Goal: Communication & Community: Connect with others

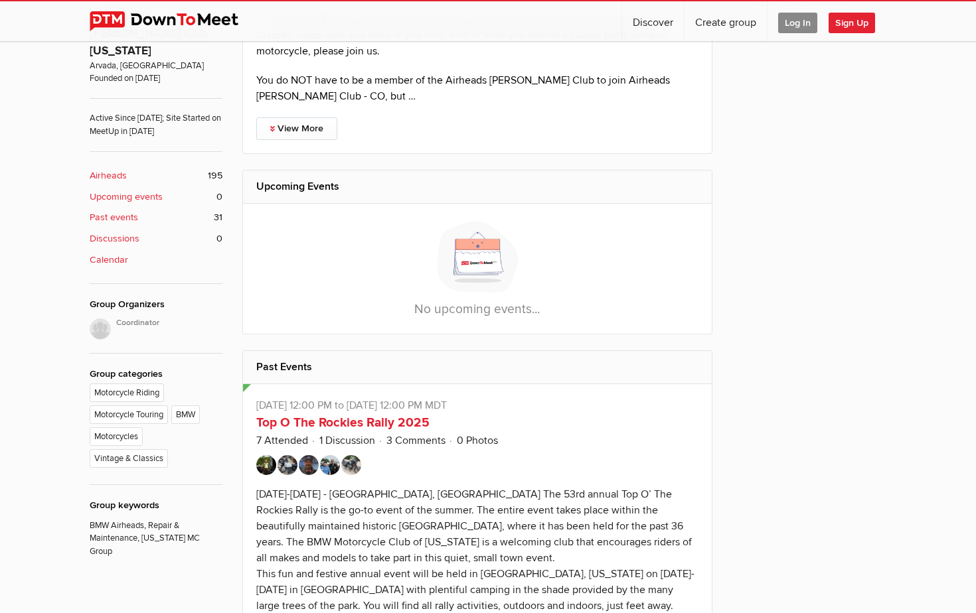
scroll to position [489, 0]
click at [313, 117] on link "View More" at bounding box center [296, 128] width 81 height 23
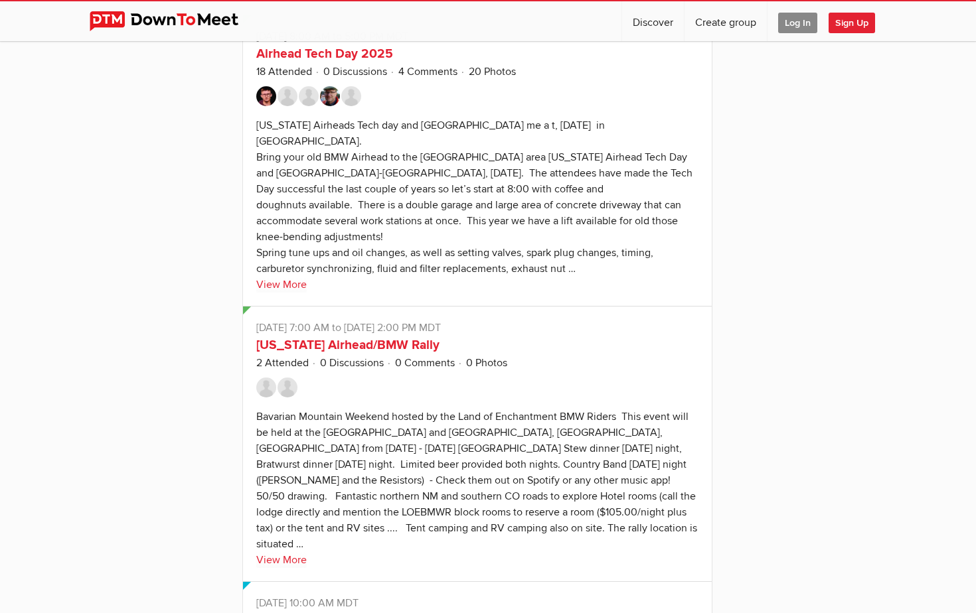
scroll to position [1374, 0]
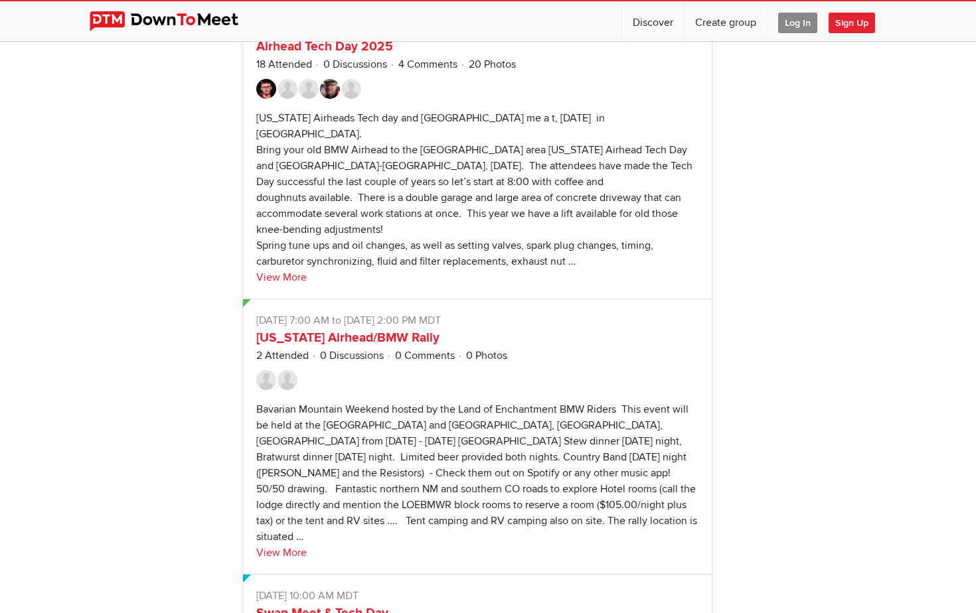
click at [281, 269] on link "View More" at bounding box center [281, 277] width 50 height 16
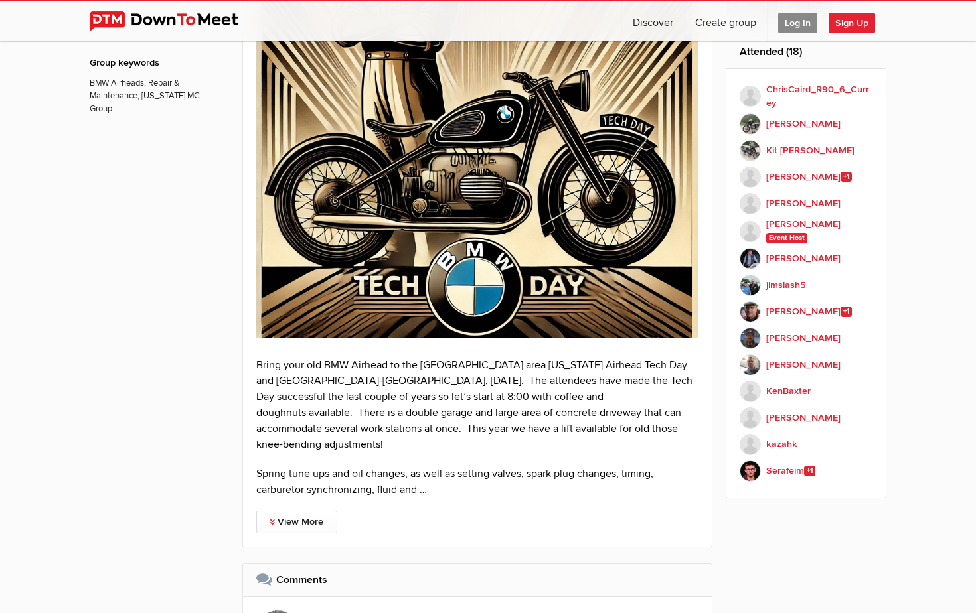
scroll to position [933, 0]
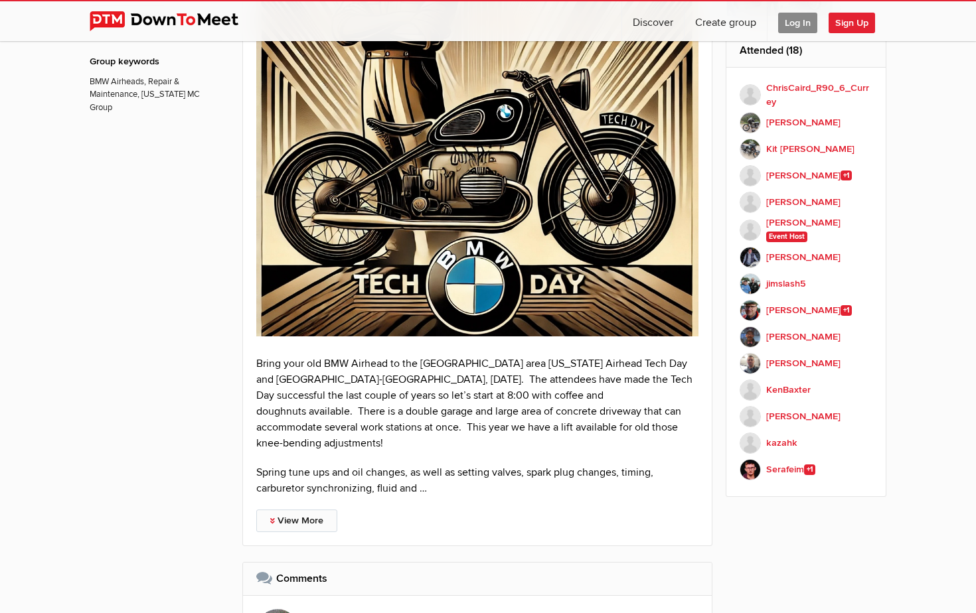
click at [315, 510] on link "View More" at bounding box center [296, 521] width 81 height 23
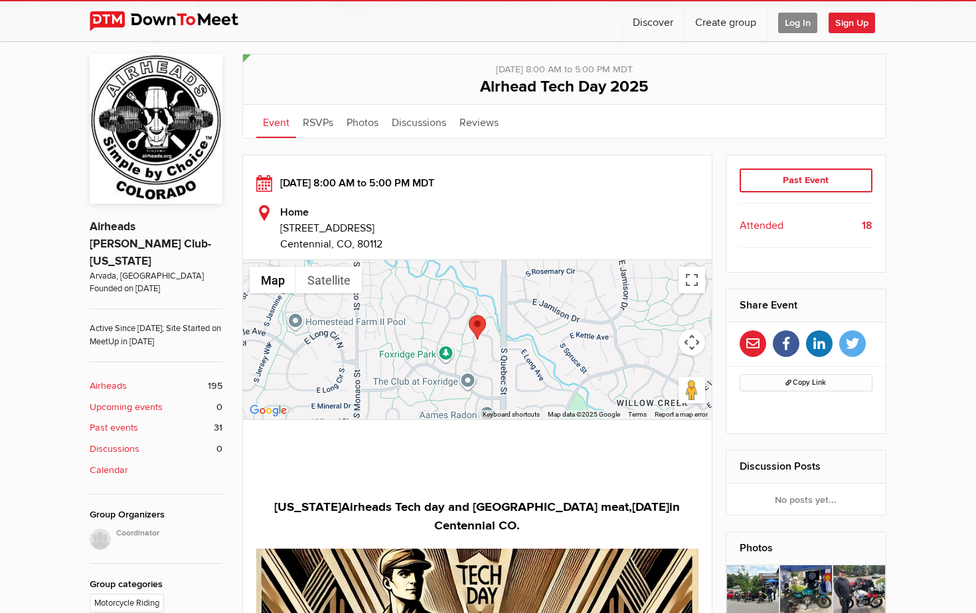
scroll to position [275, 0]
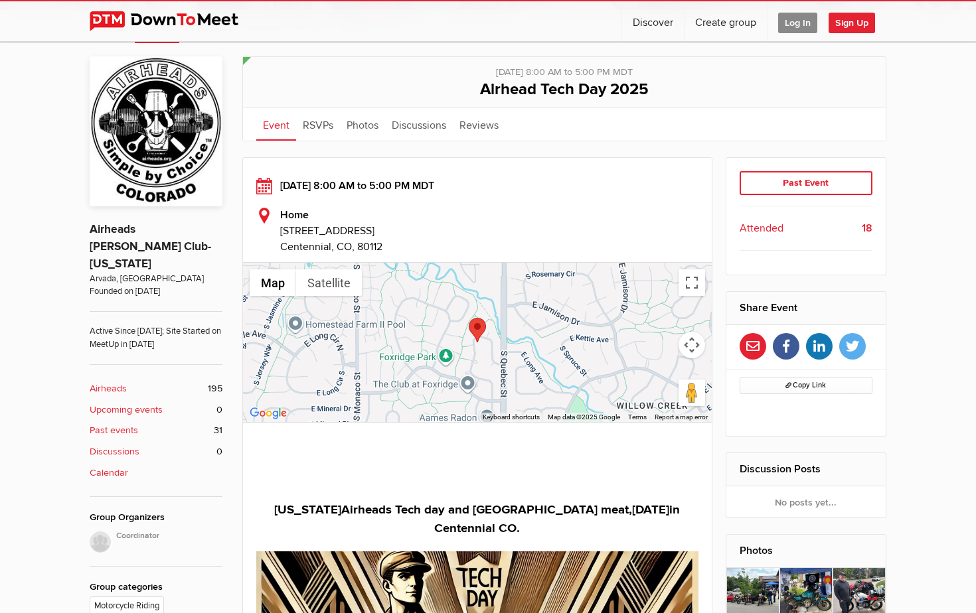
click at [855, 21] on span "Sign Up" at bounding box center [851, 23] width 46 height 21
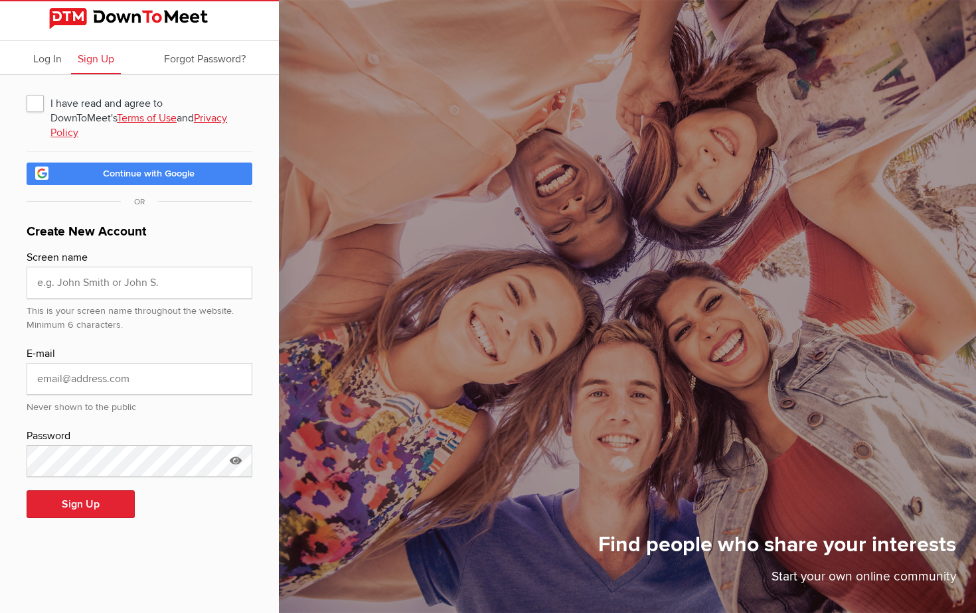
click at [38, 104] on span "I have read and agree to DownToMeet's Terms of Use and Privacy Policy" at bounding box center [140, 103] width 226 height 24
click at [27, 91] on input "I have read and agree to DownToMeet's Terms of Use and Privacy Policy" at bounding box center [26, 90] width 1 height 1
checkbox input "true"
click at [106, 168] on span "Continue with Google" at bounding box center [149, 173] width 92 height 11
click at [163, 168] on span "Continue with Google" at bounding box center [149, 173] width 92 height 11
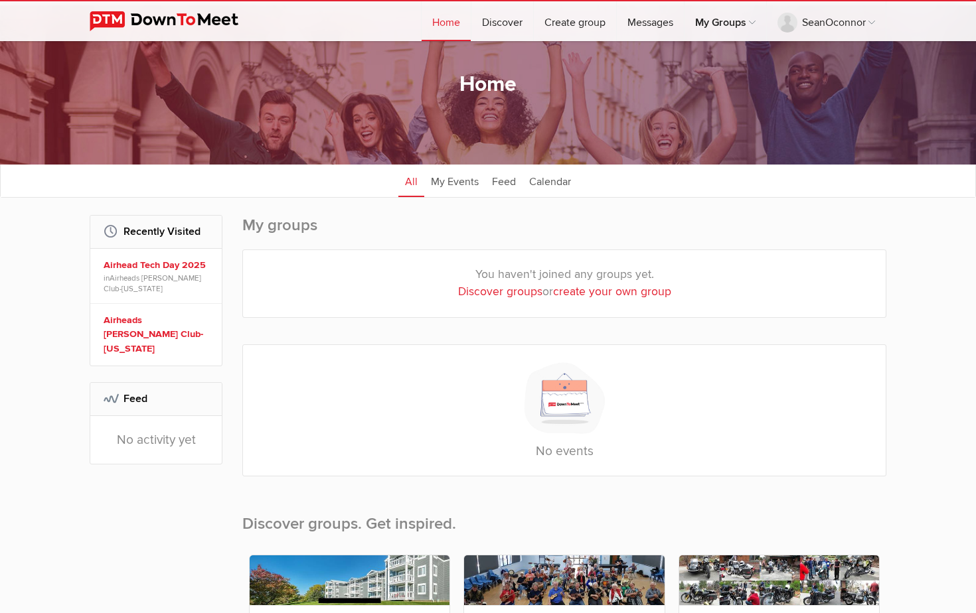
scroll to position [38, 0]
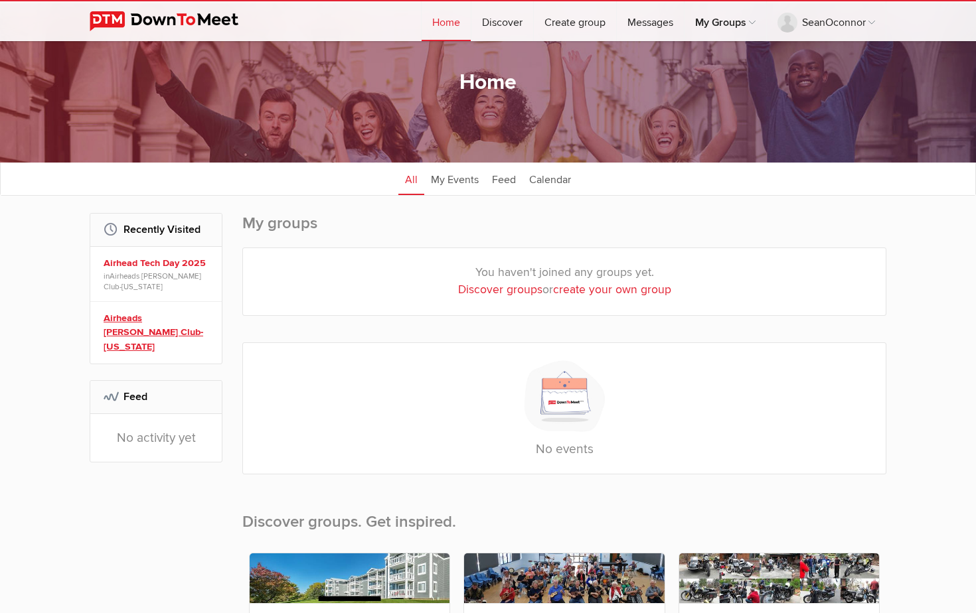
click at [159, 317] on link "Airheads [PERSON_NAME] Club-[US_STATE]" at bounding box center [158, 332] width 109 height 43
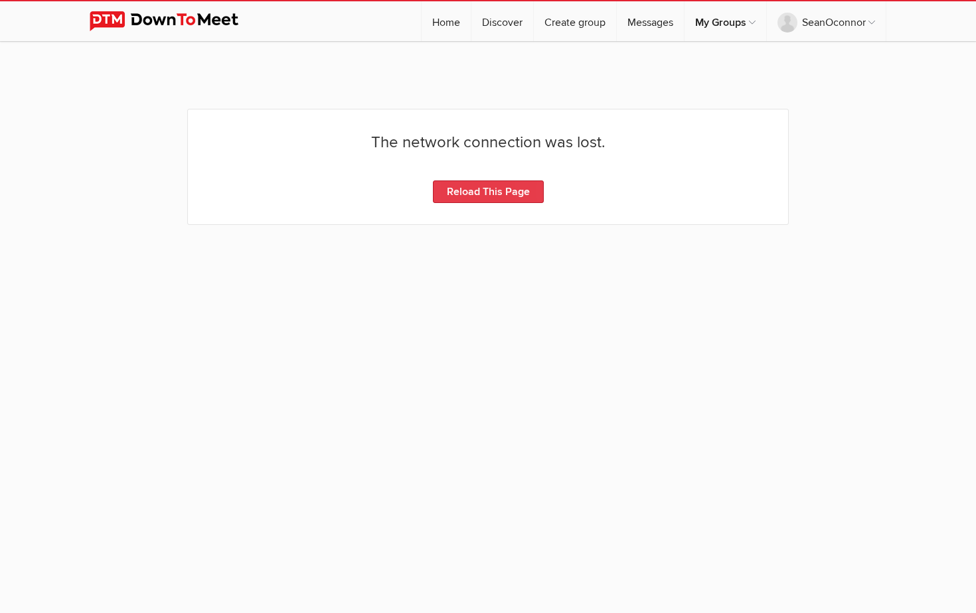
click at [536, 194] on link "Reload This Page" at bounding box center [488, 192] width 111 height 23
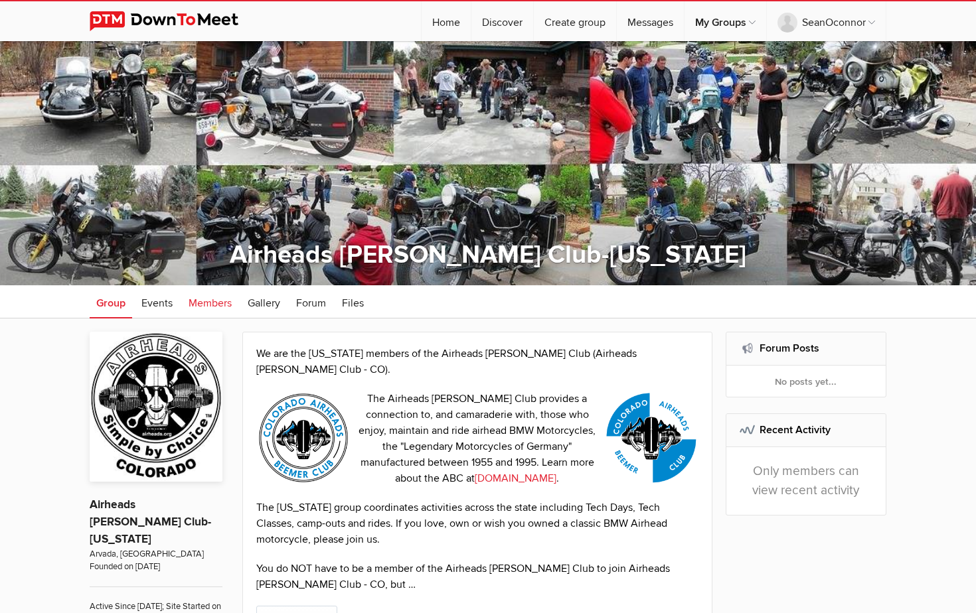
click at [212, 311] on link "Members" at bounding box center [210, 301] width 56 height 33
click at [215, 304] on span "Members" at bounding box center [210, 303] width 43 height 13
click at [852, 297] on button "Join Group" at bounding box center [849, 301] width 74 height 23
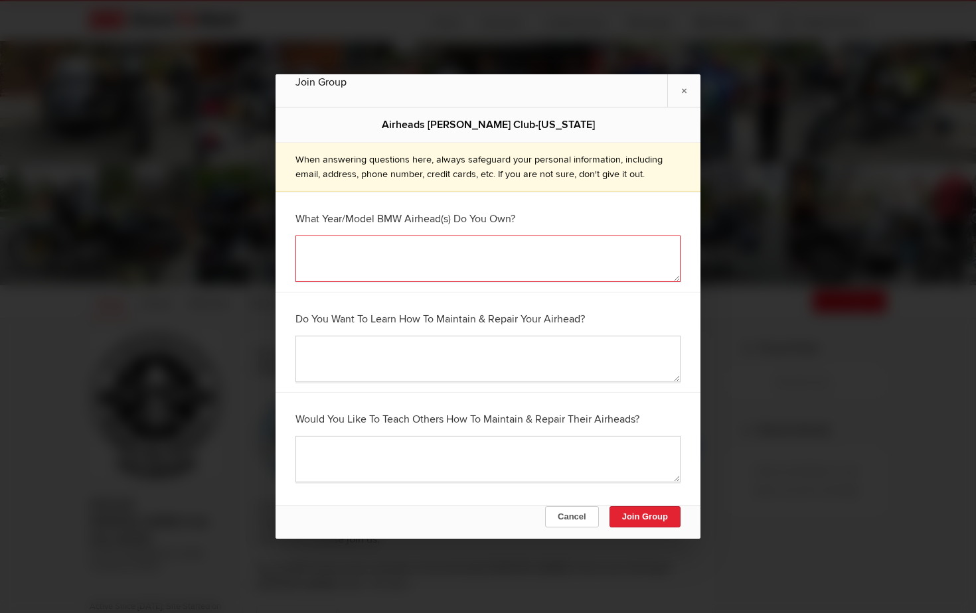
click at [507, 240] on textarea at bounding box center [487, 259] width 385 height 46
type textarea "1977 R100S"
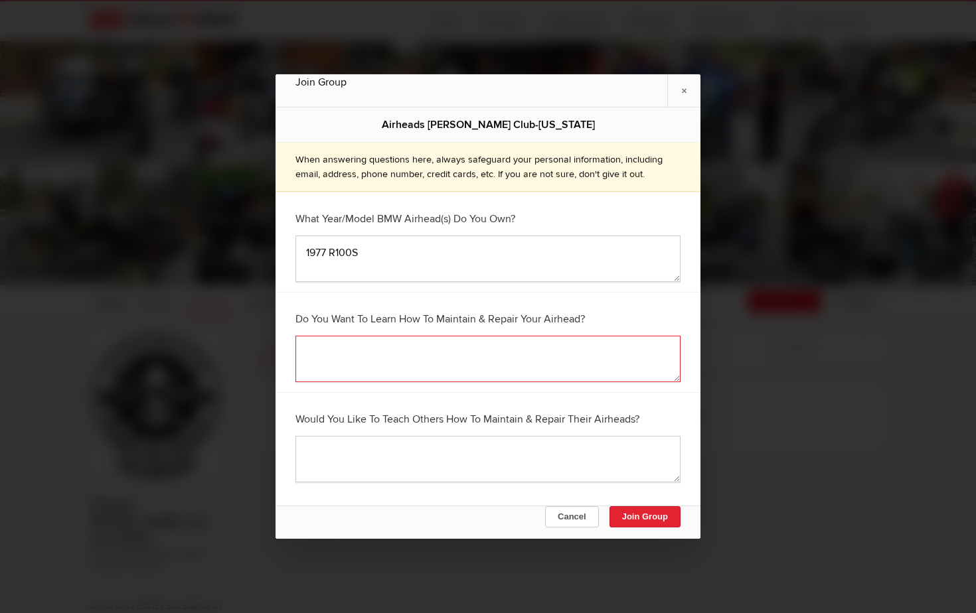
click at [448, 342] on textarea at bounding box center [487, 359] width 385 height 46
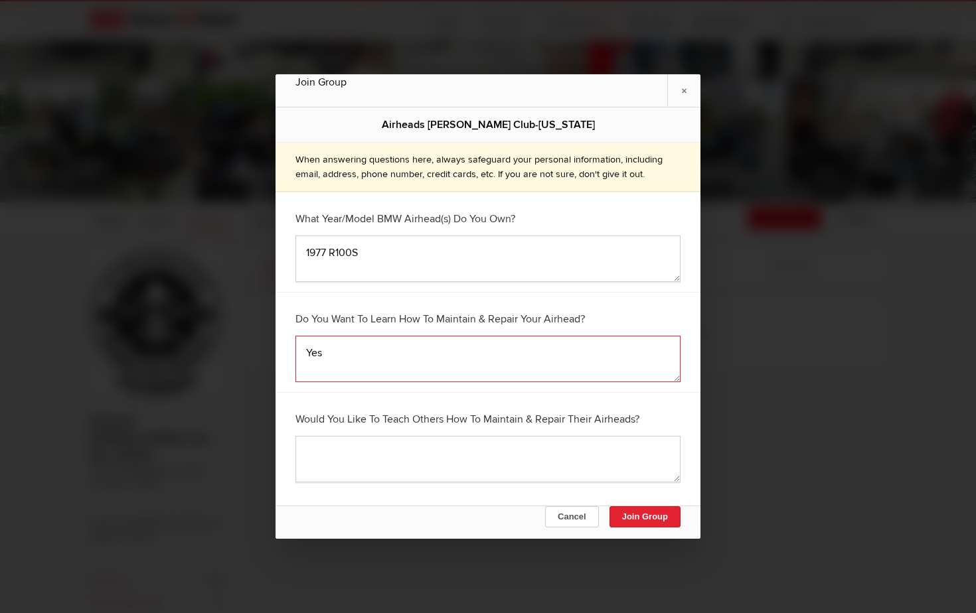
scroll to position [90, 0]
type textarea "Yes"
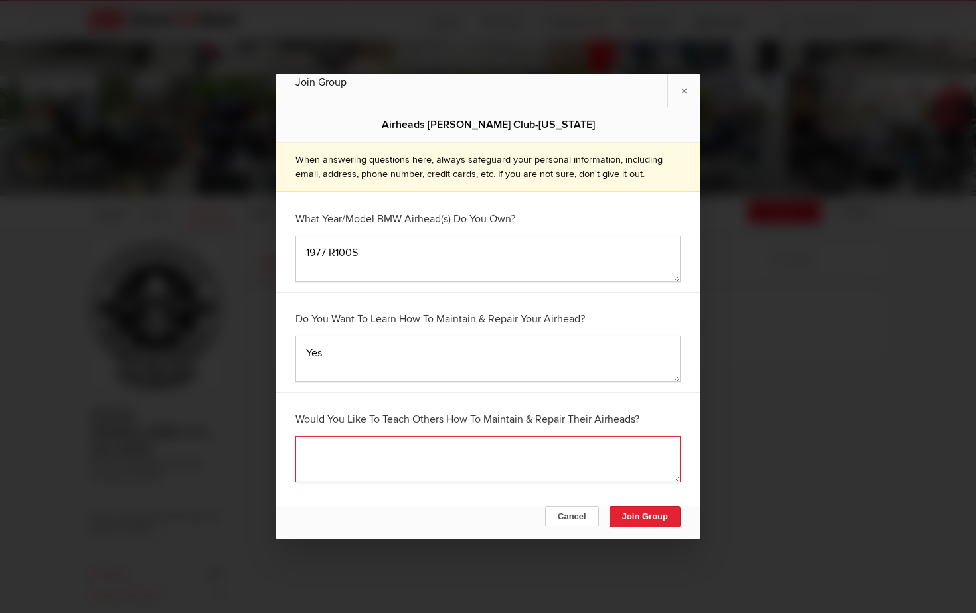
click at [421, 446] on textarea at bounding box center [487, 459] width 385 height 46
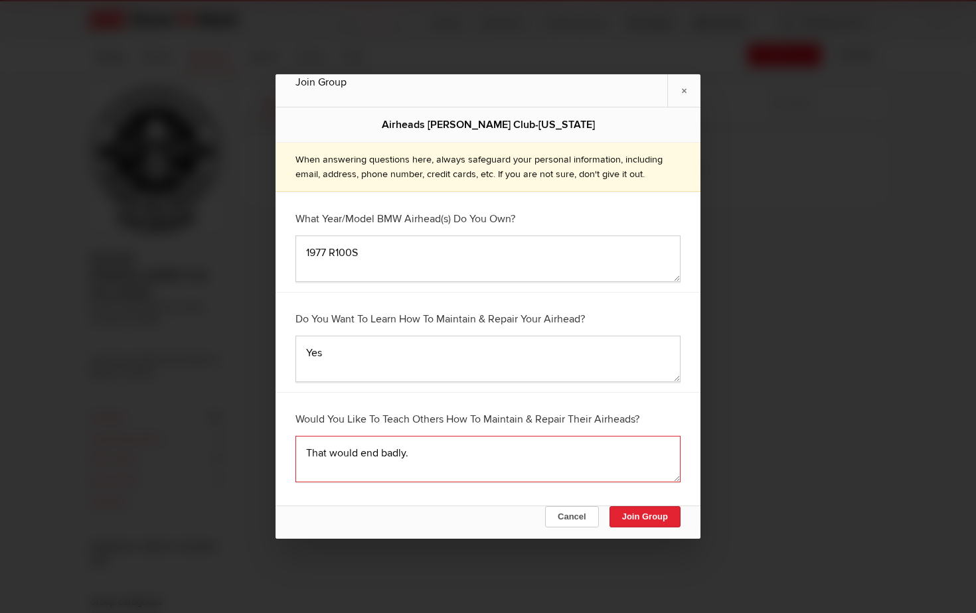
scroll to position [247, 0]
type textarea "That would end badly."
click at [639, 520] on button "Join Group" at bounding box center [644, 516] width 71 height 21
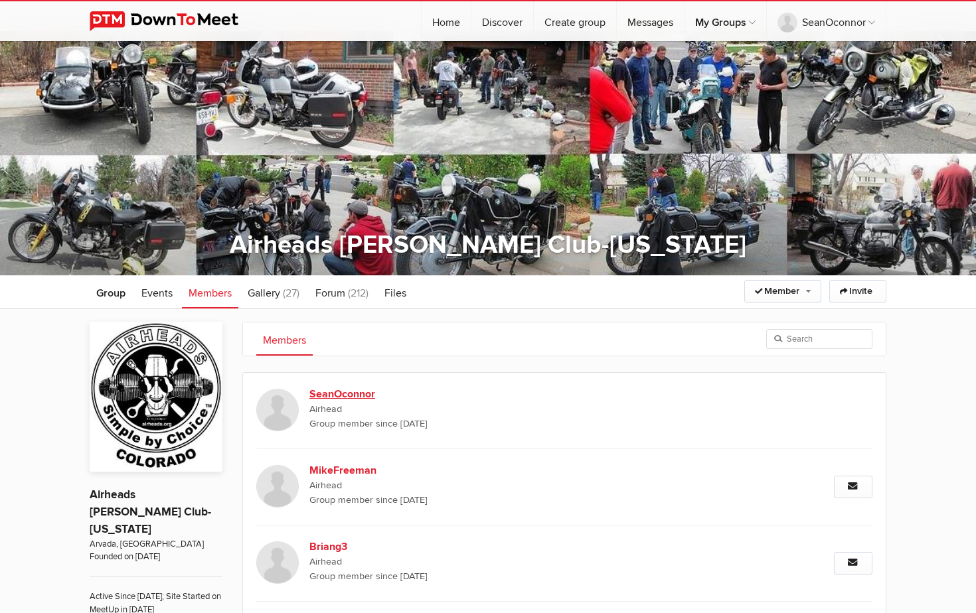
scroll to position [19, 0]
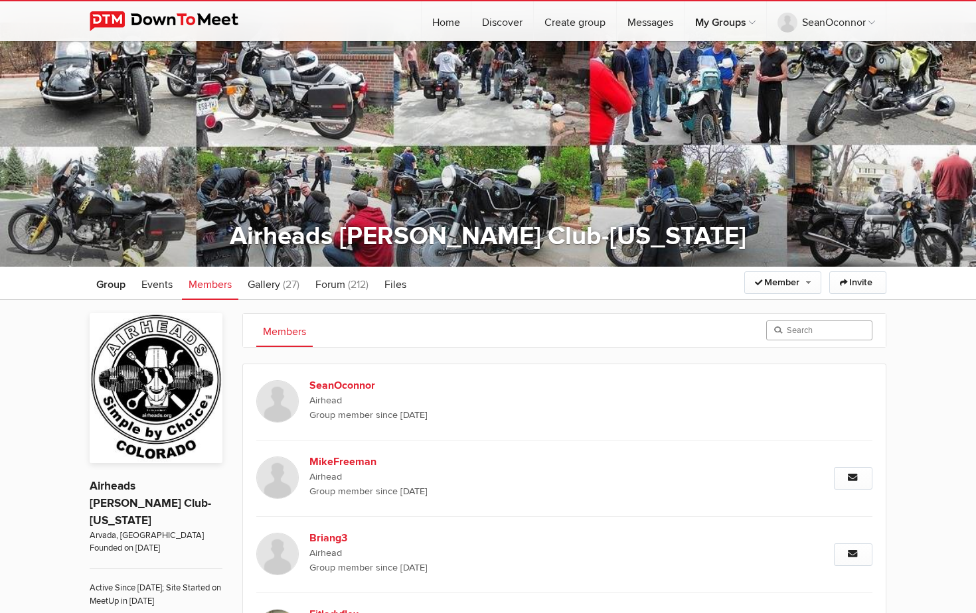
click at [834, 337] on input "search" at bounding box center [819, 331] width 106 height 20
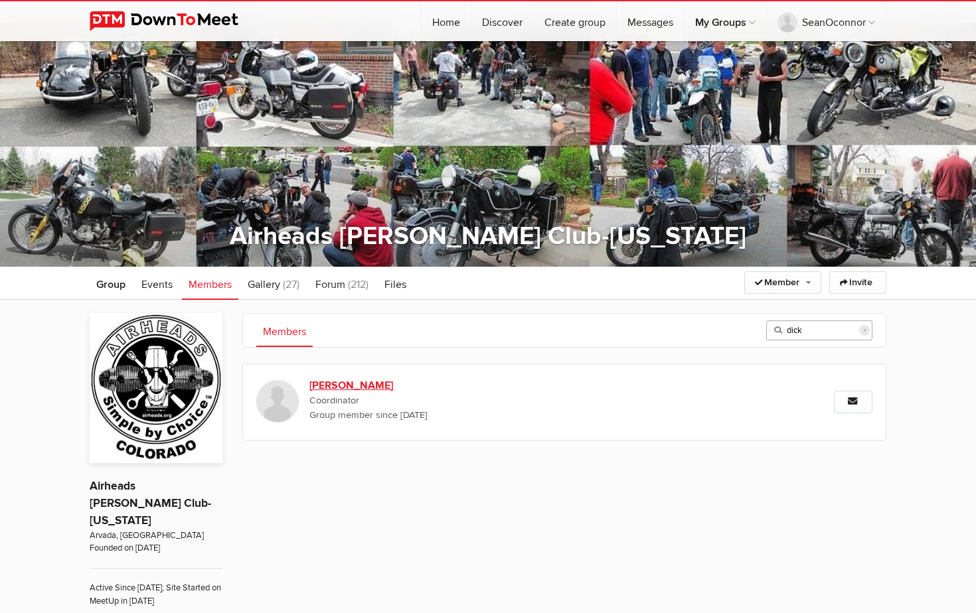
type input "dick"
click at [346, 385] on b "[PERSON_NAME]" at bounding box center [422, 386] width 227 height 16
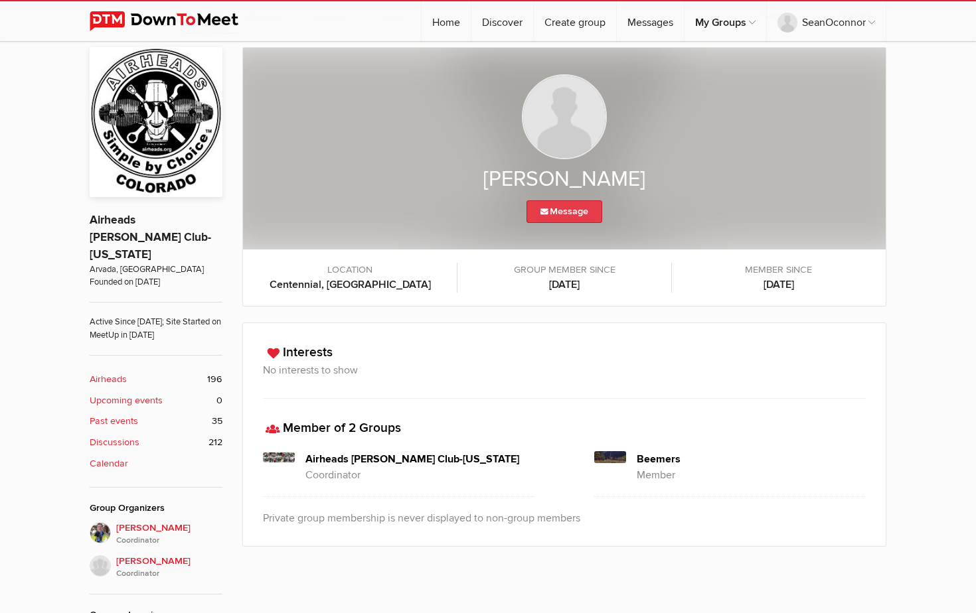
click at [570, 214] on link "Message" at bounding box center [564, 211] width 76 height 23
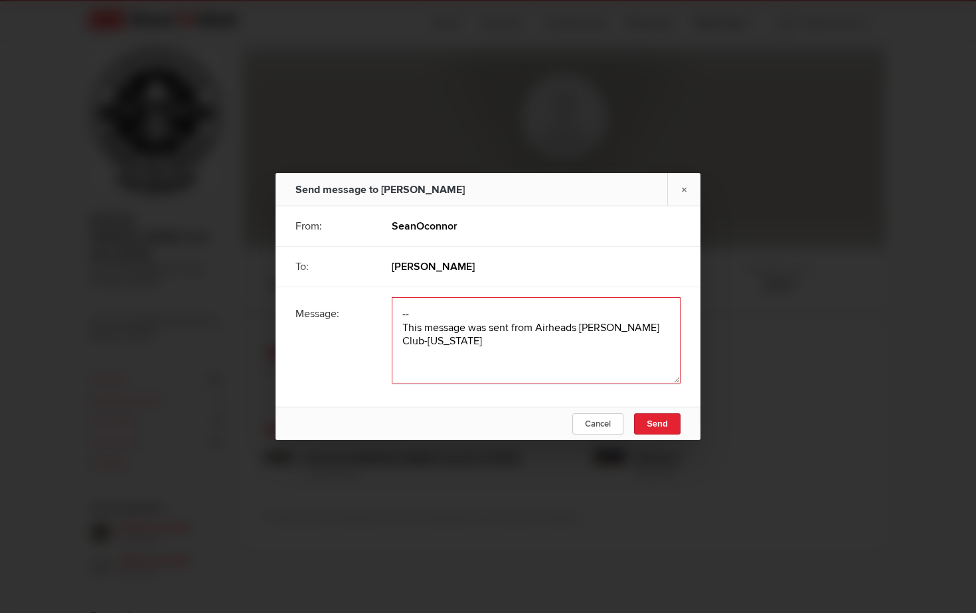
click at [406, 307] on textarea at bounding box center [536, 340] width 289 height 86
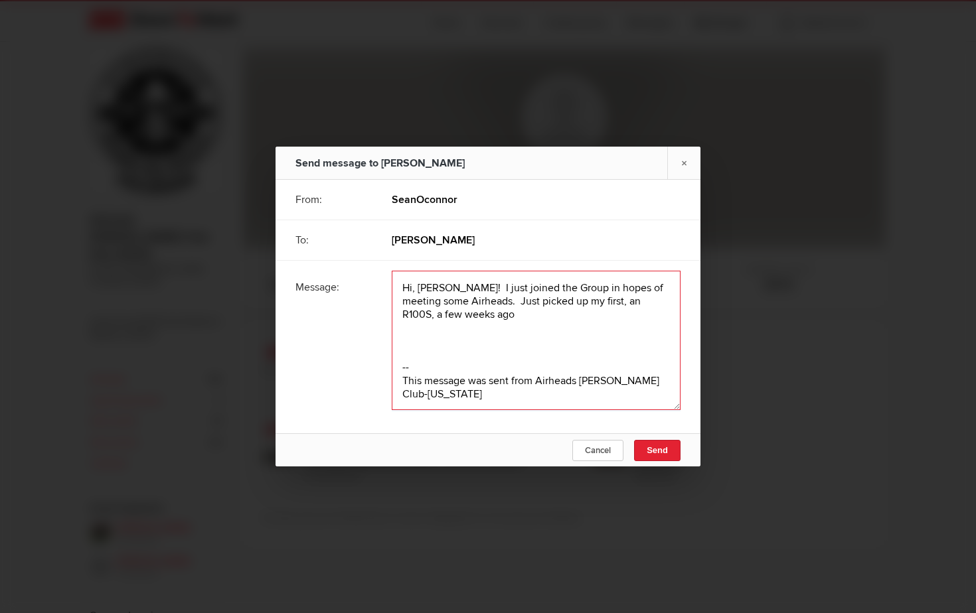
click at [453, 313] on textarea at bounding box center [536, 340] width 289 height 139
click at [411, 335] on textarea at bounding box center [536, 340] width 289 height 139
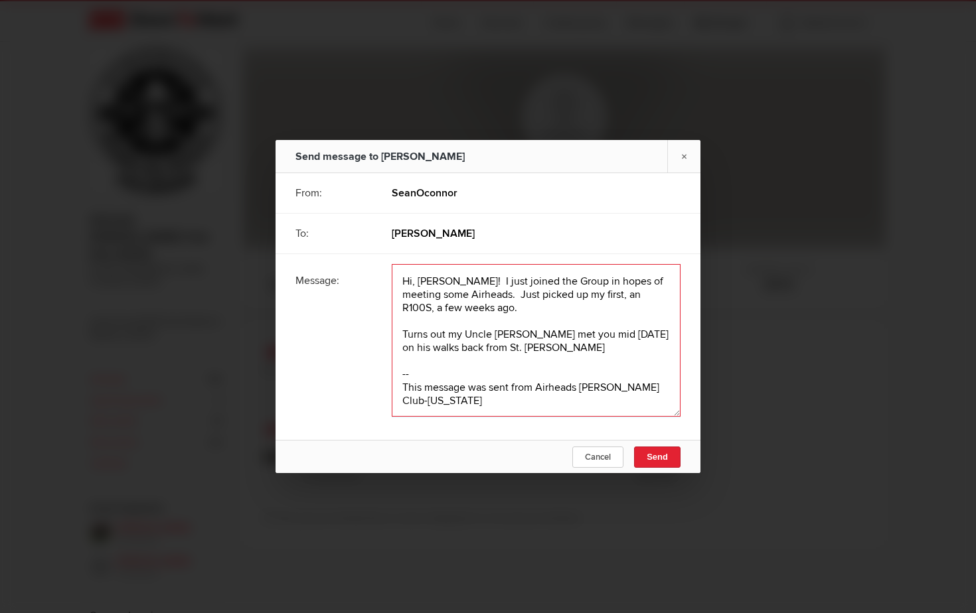
click at [456, 351] on textarea at bounding box center [536, 340] width 289 height 153
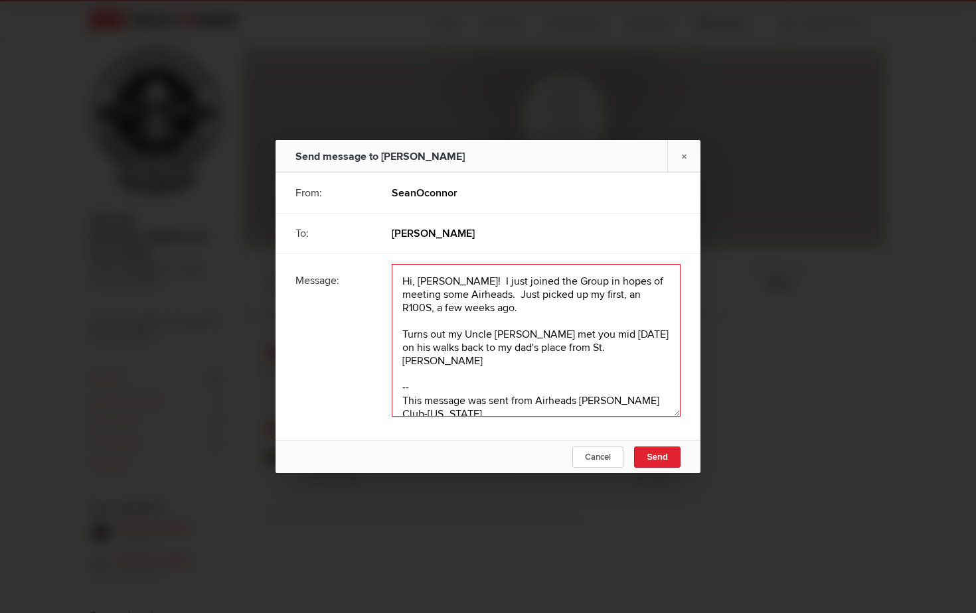
click at [650, 350] on textarea at bounding box center [536, 340] width 289 height 153
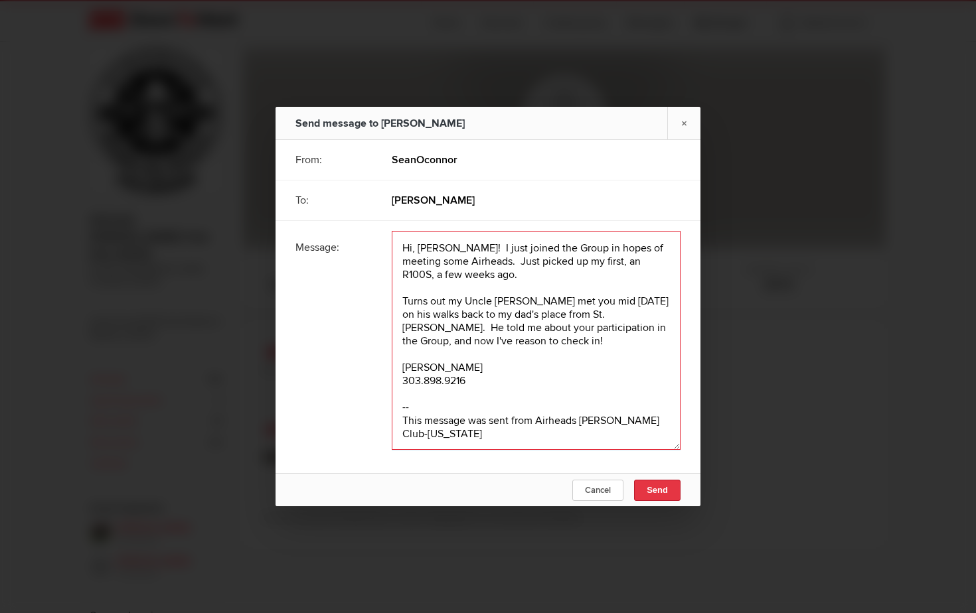
type textarea "Hi, [PERSON_NAME]! I just joined the Group in hopes of meeting some Airheads. J…"
click at [650, 494] on span "Send" at bounding box center [656, 490] width 21 height 10
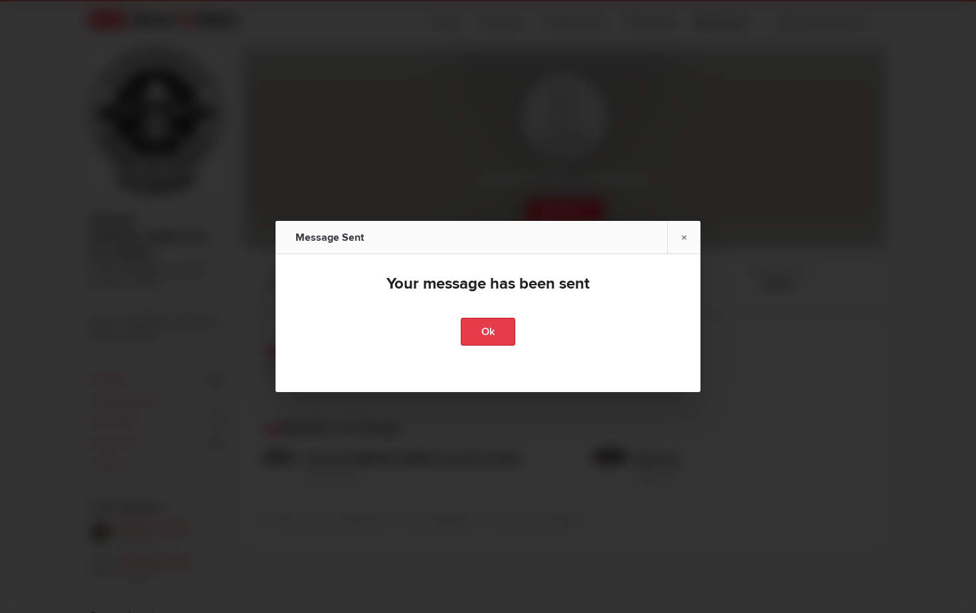
click at [494, 339] on link "Ok" at bounding box center [488, 332] width 54 height 28
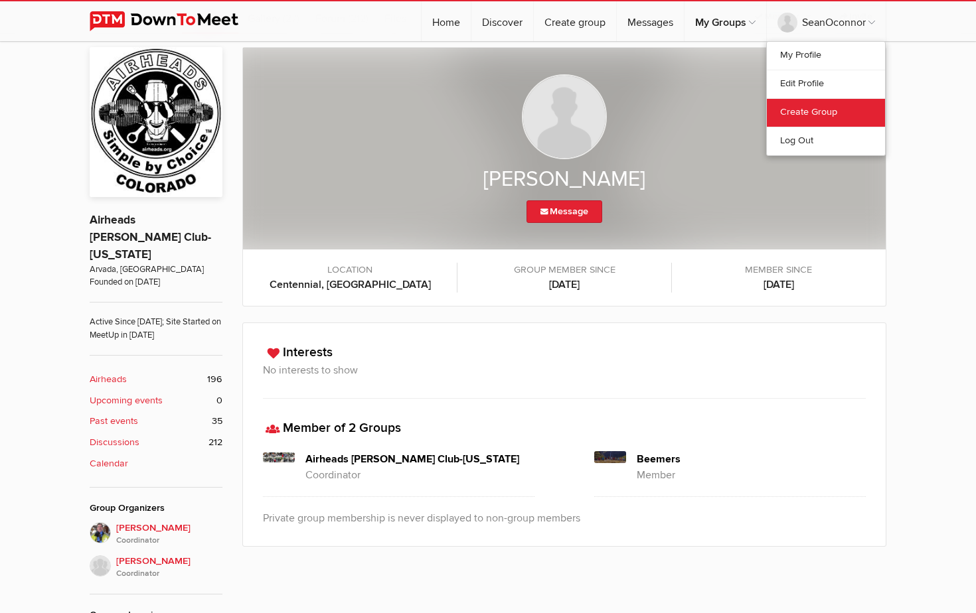
click at [840, 100] on link "Create Group" at bounding box center [826, 112] width 118 height 29
select select
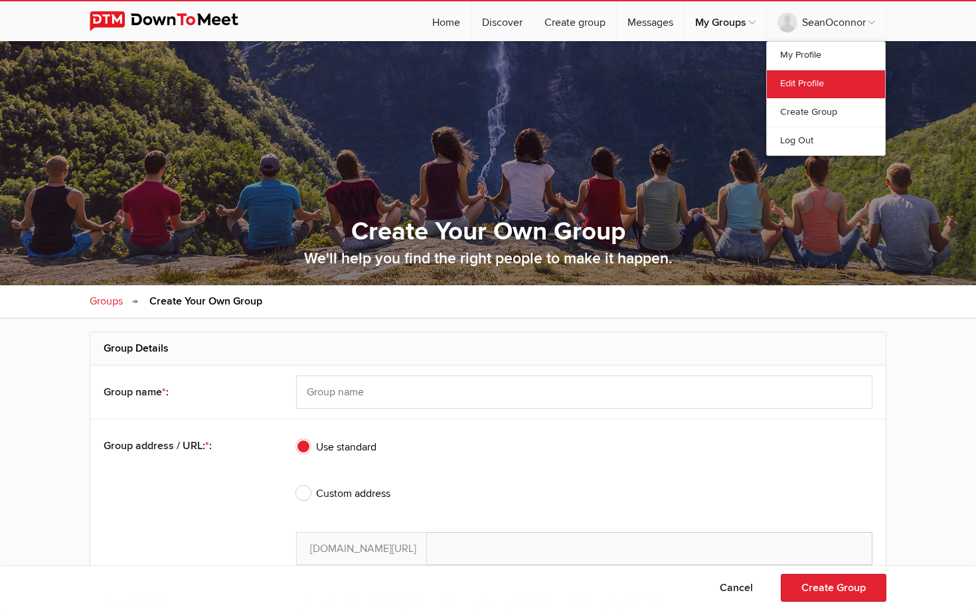
click at [825, 80] on link "Edit Profile" at bounding box center [826, 84] width 118 height 29
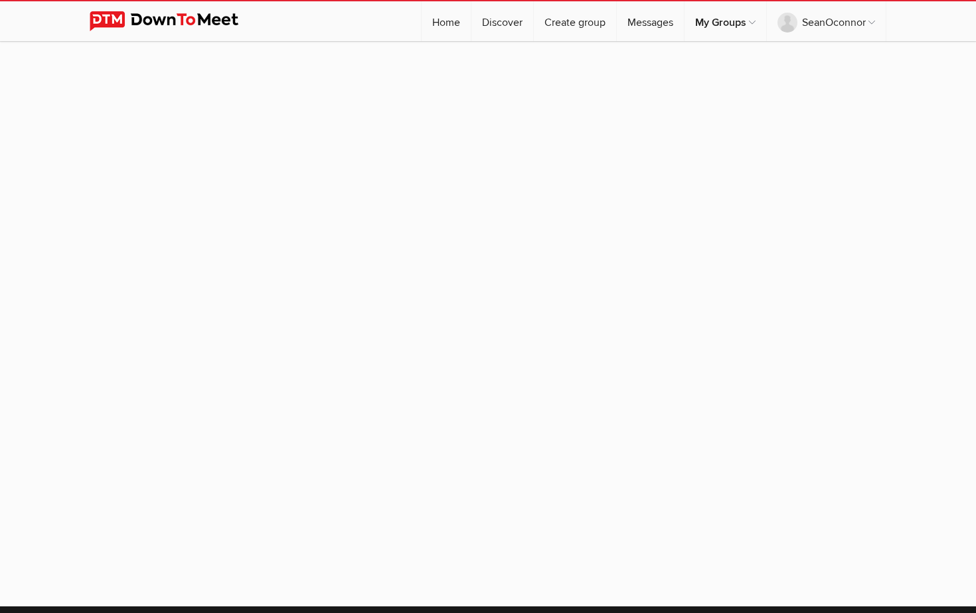
select select
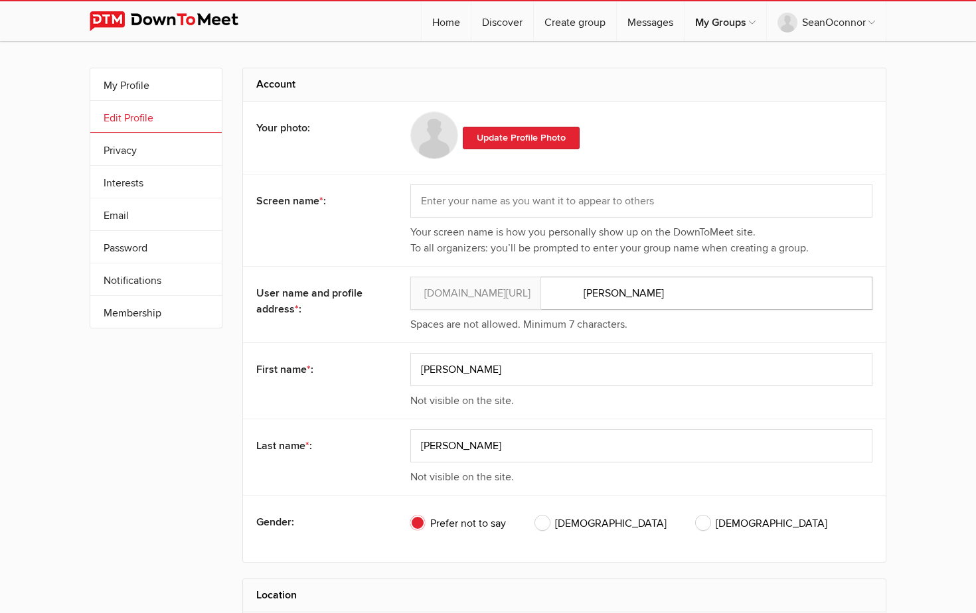
click at [631, 297] on input "[PERSON_NAME]" at bounding box center [641, 293] width 462 height 33
click at [607, 293] on input "[PERSON_NAME]" at bounding box center [641, 293] width 462 height 33
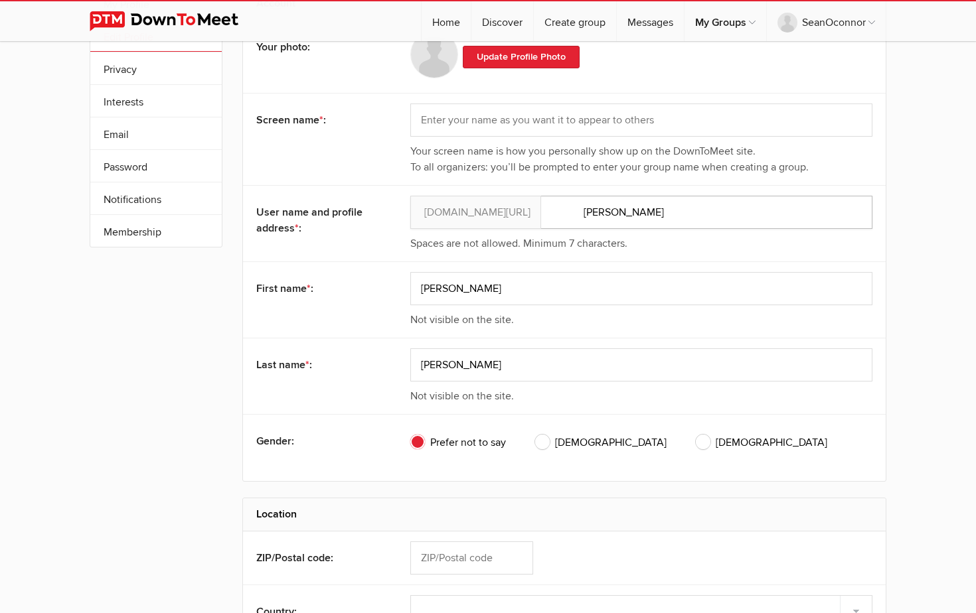
scroll to position [83, 0]
type input "[PERSON_NAME]"
click at [545, 439] on span "[DEMOGRAPHIC_DATA]" at bounding box center [600, 441] width 131 height 16
click at [535, 433] on input "[DEMOGRAPHIC_DATA]" at bounding box center [534, 432] width 1 height 1
radio input "true"
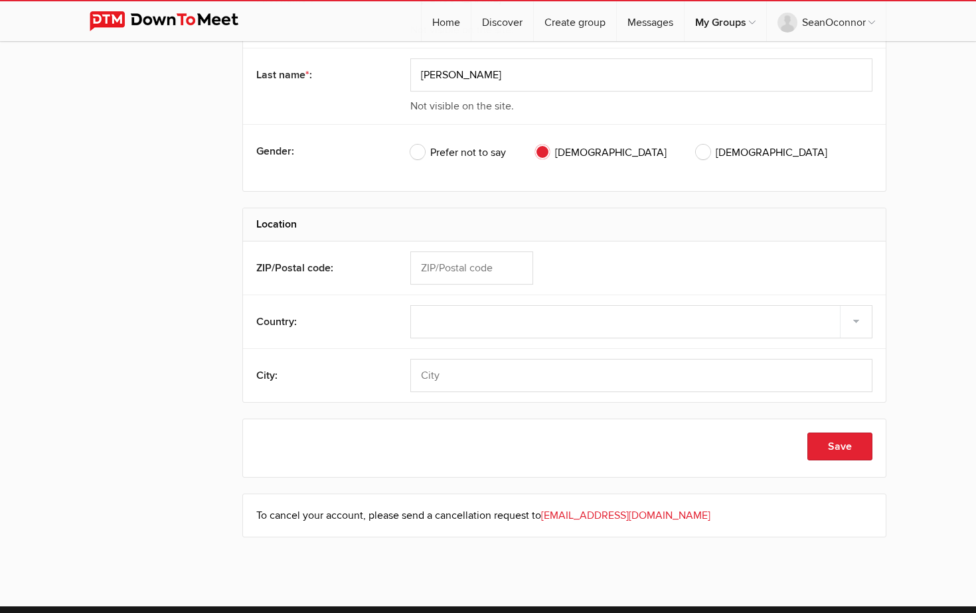
scroll to position [373, 0]
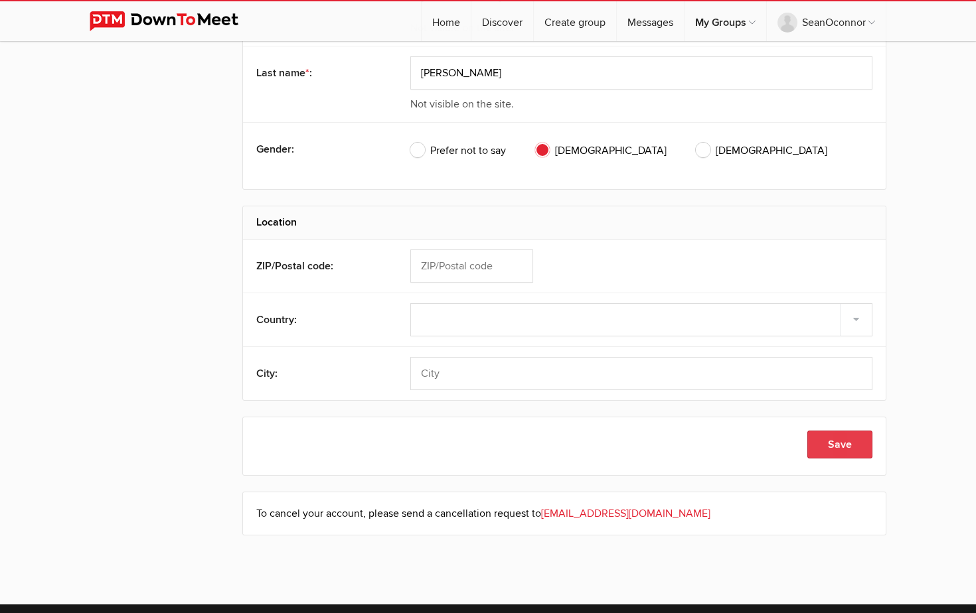
click at [843, 453] on button "Save" at bounding box center [839, 445] width 65 height 28
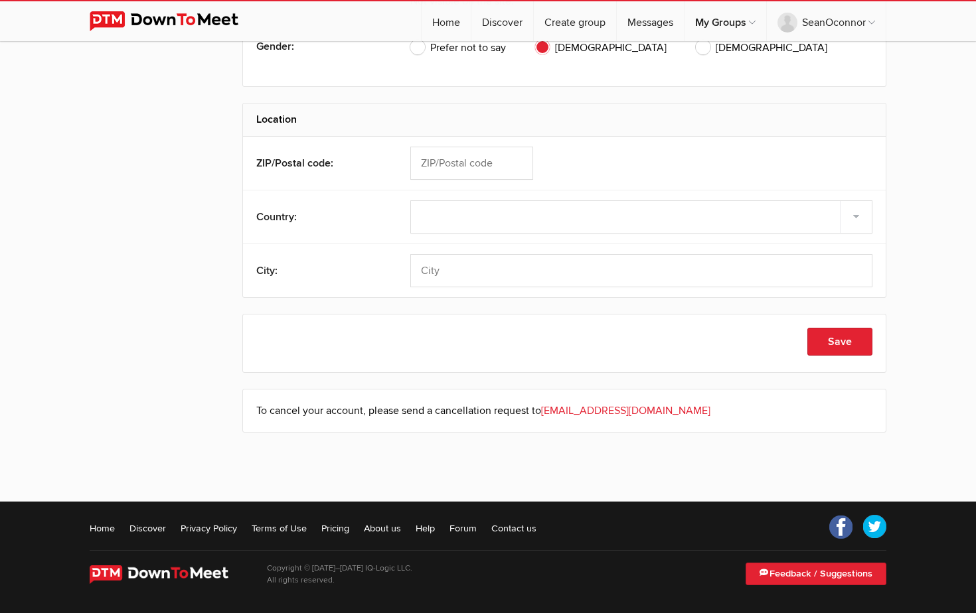
scroll to position [525, 0]
type input "theofam"
click at [834, 344] on button "Save" at bounding box center [839, 342] width 65 height 28
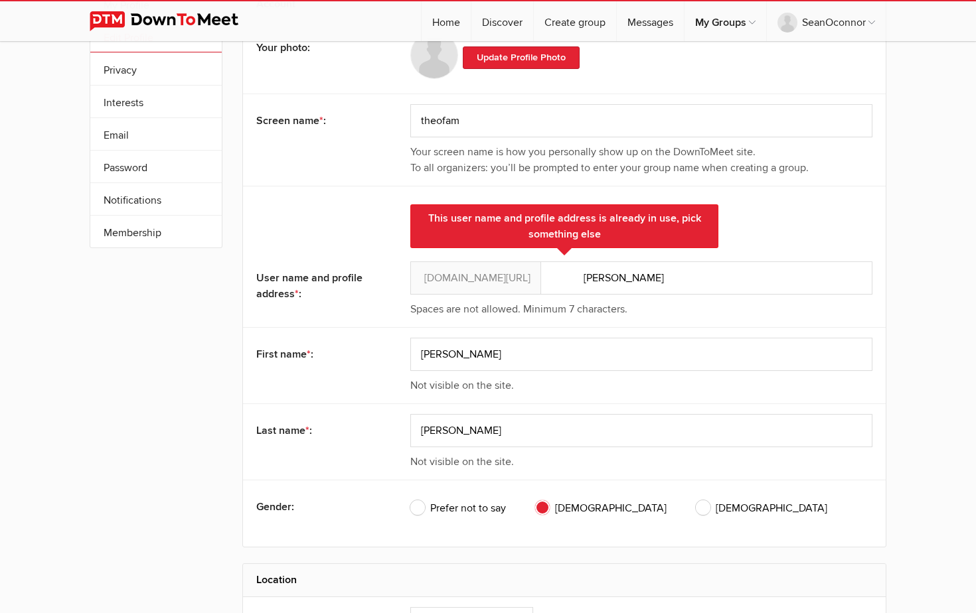
scroll to position [0, 0]
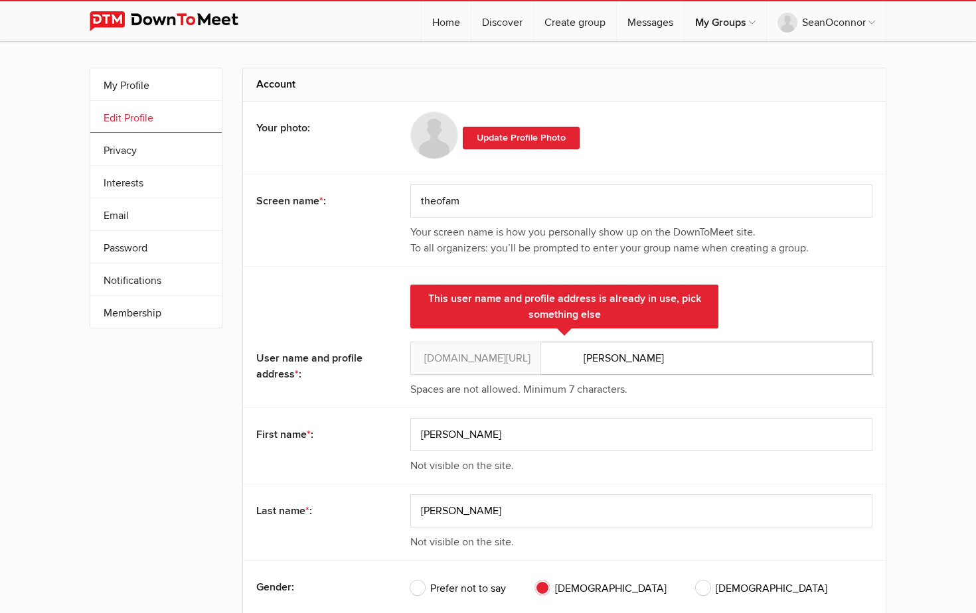
click at [624, 361] on input "[PERSON_NAME]" at bounding box center [641, 358] width 462 height 33
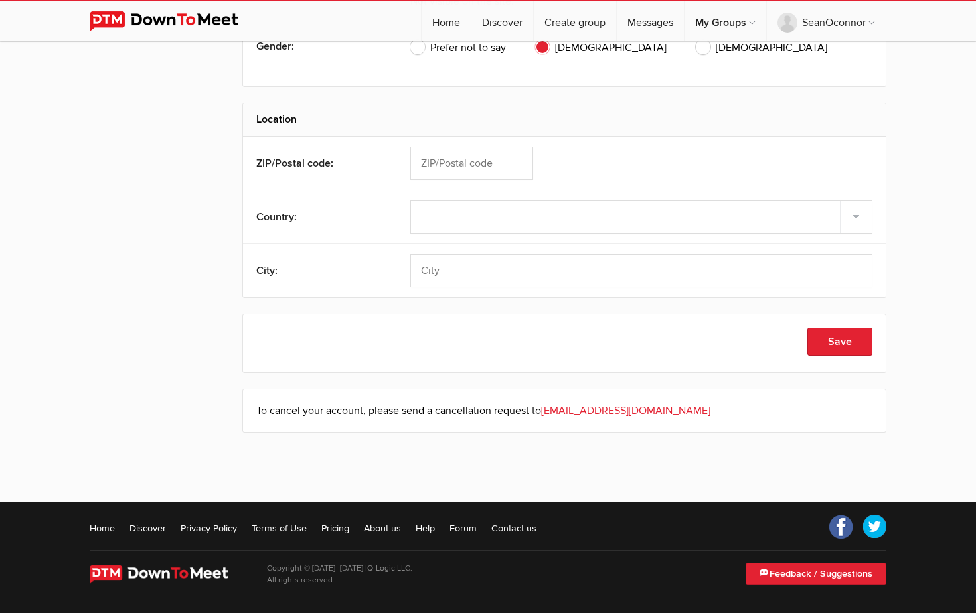
scroll to position [541, 0]
type input "SeanOconnor"
click at [824, 340] on button "Save" at bounding box center [839, 342] width 65 height 28
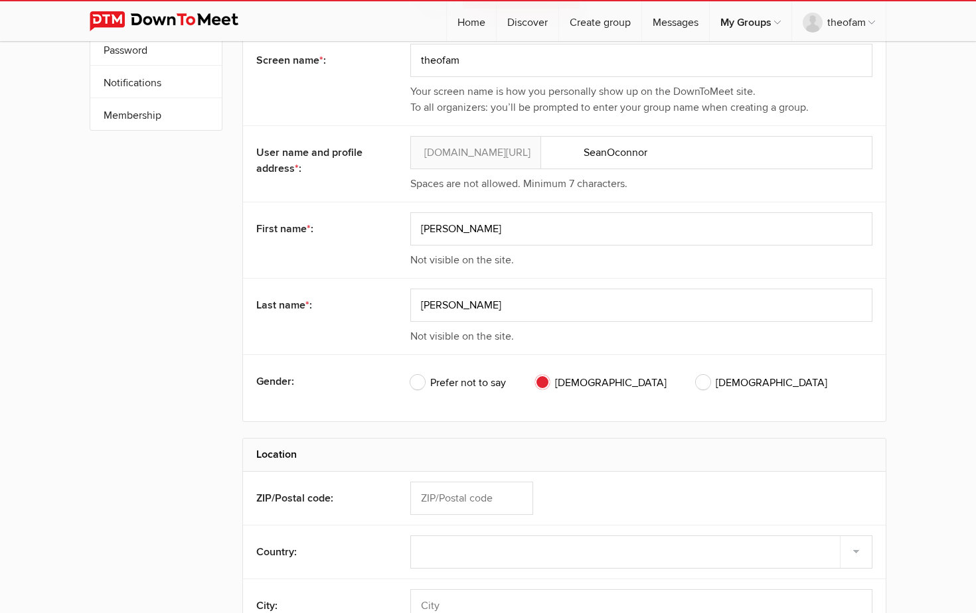
scroll to position [0, 0]
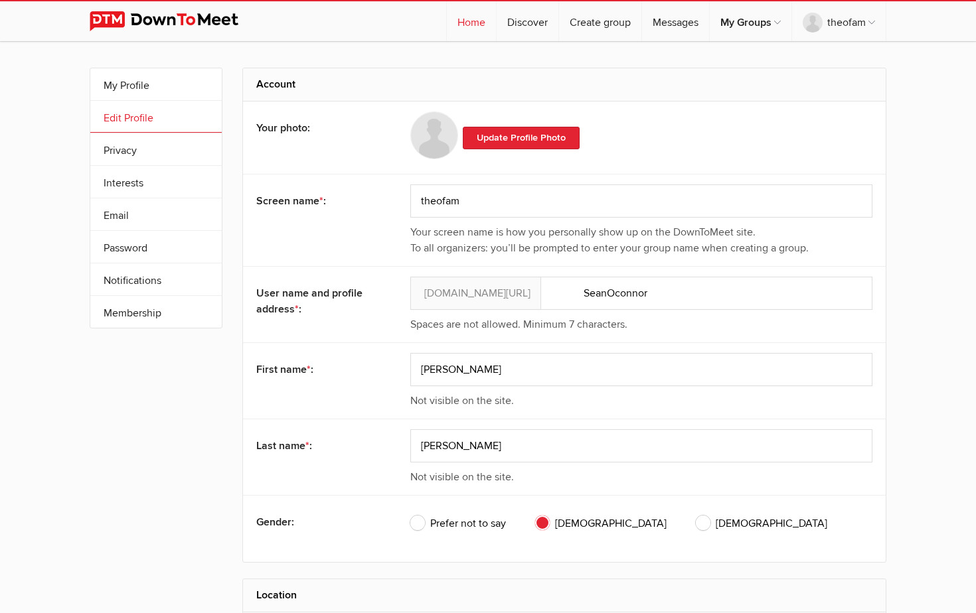
click at [465, 27] on link "Home" at bounding box center [471, 21] width 49 height 40
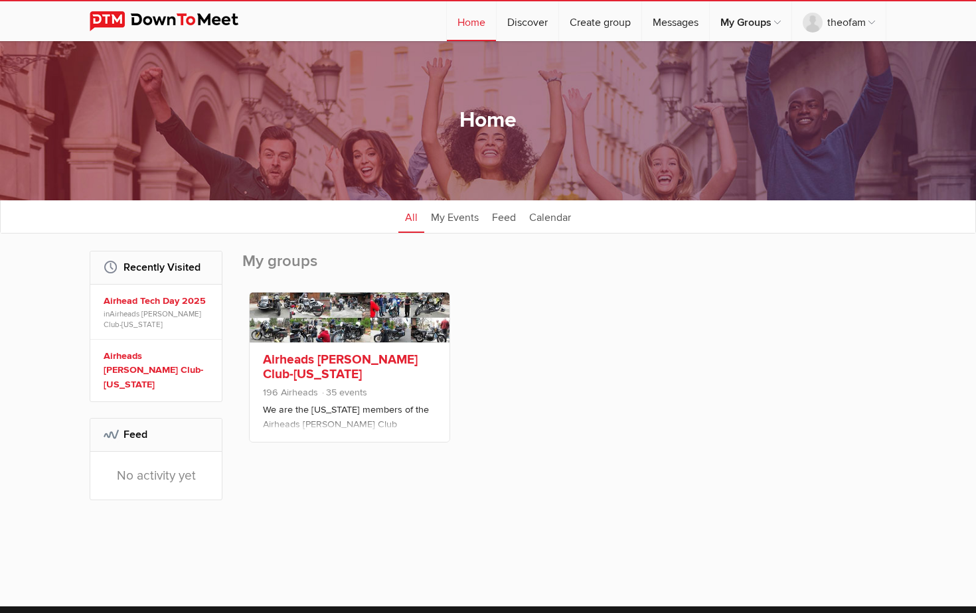
click at [351, 368] on link "Airheads [PERSON_NAME] Club-[US_STATE]" at bounding box center [340, 367] width 155 height 31
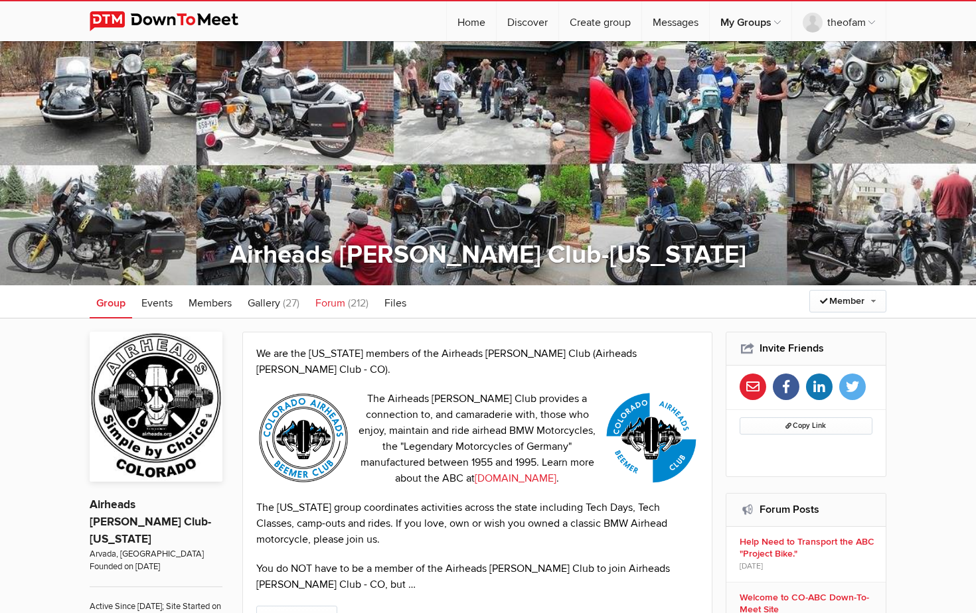
click at [330, 303] on span "Forum" at bounding box center [330, 303] width 30 height 13
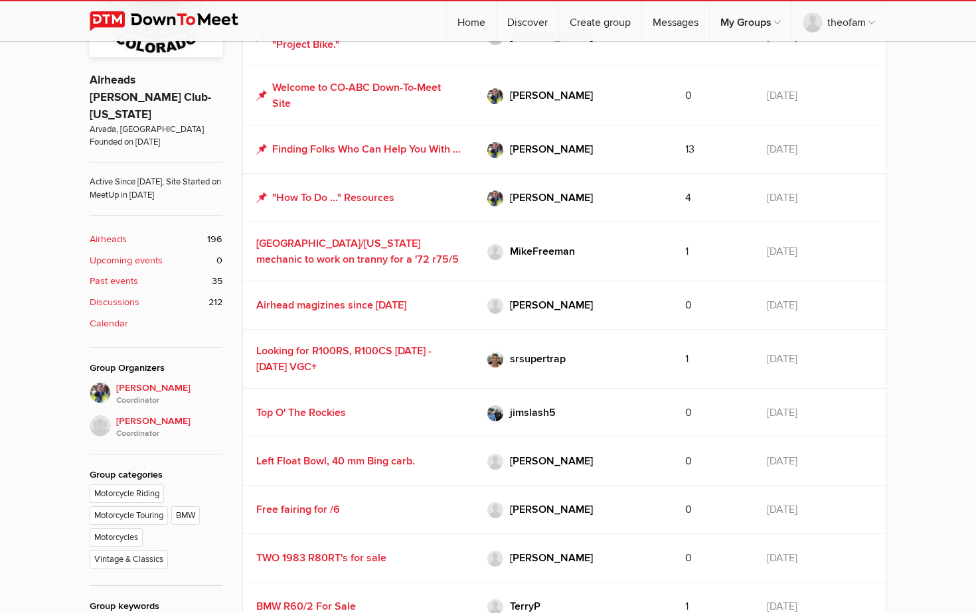
scroll to position [428, 0]
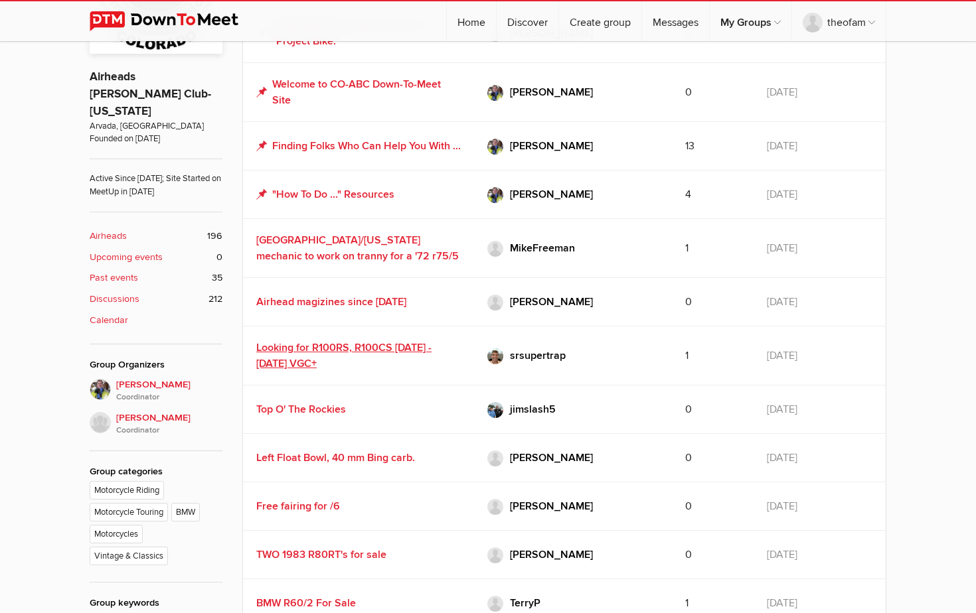
click at [374, 356] on link "Looking for R100RS, R100CS [DATE] -[DATE] VGC+" at bounding box center [343, 355] width 175 height 29
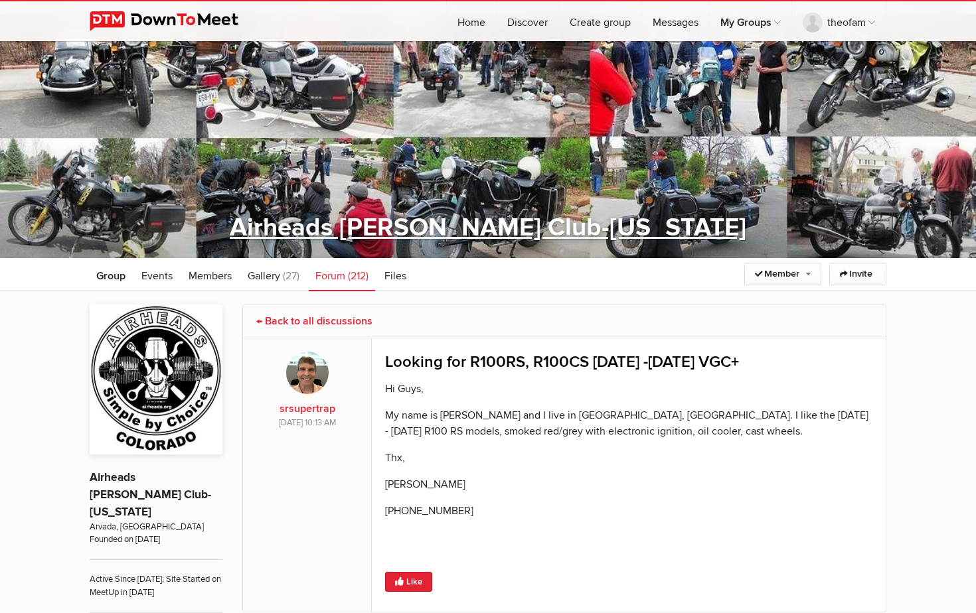
scroll to position [27, 0]
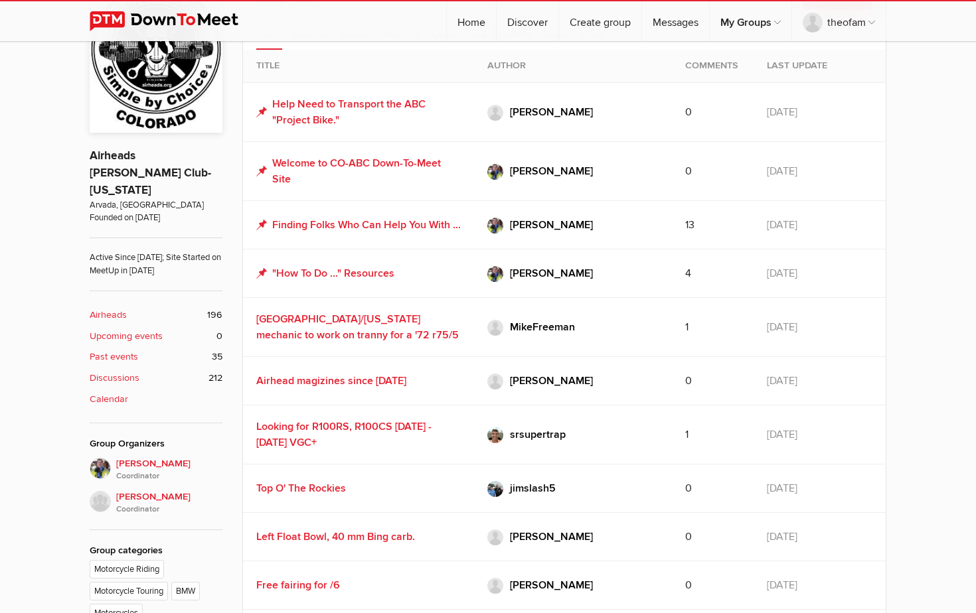
scroll to position [350, 0]
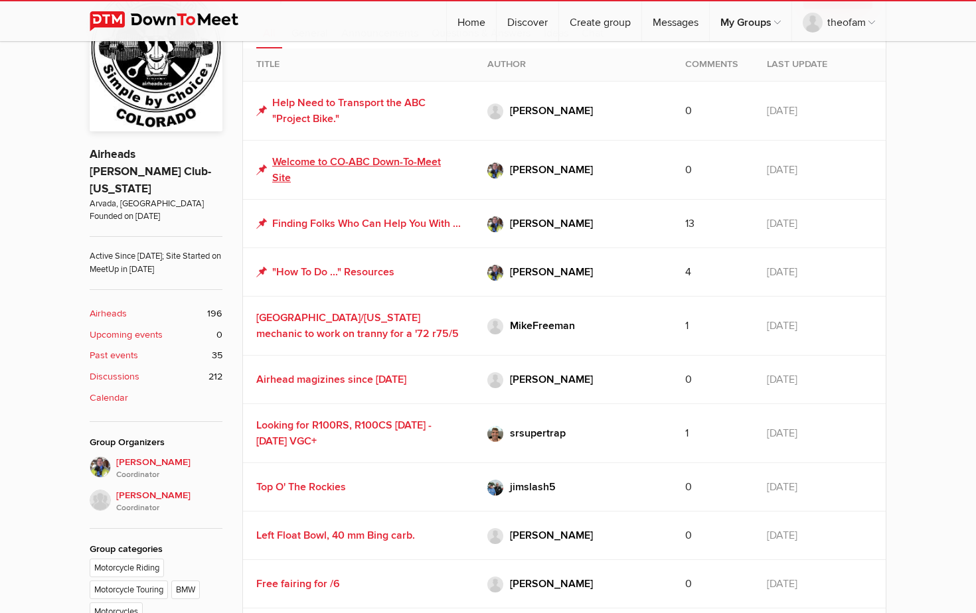
click at [342, 158] on link "Welcome to CO-ABC Down-To-Meet Site" at bounding box center [358, 170] width 204 height 32
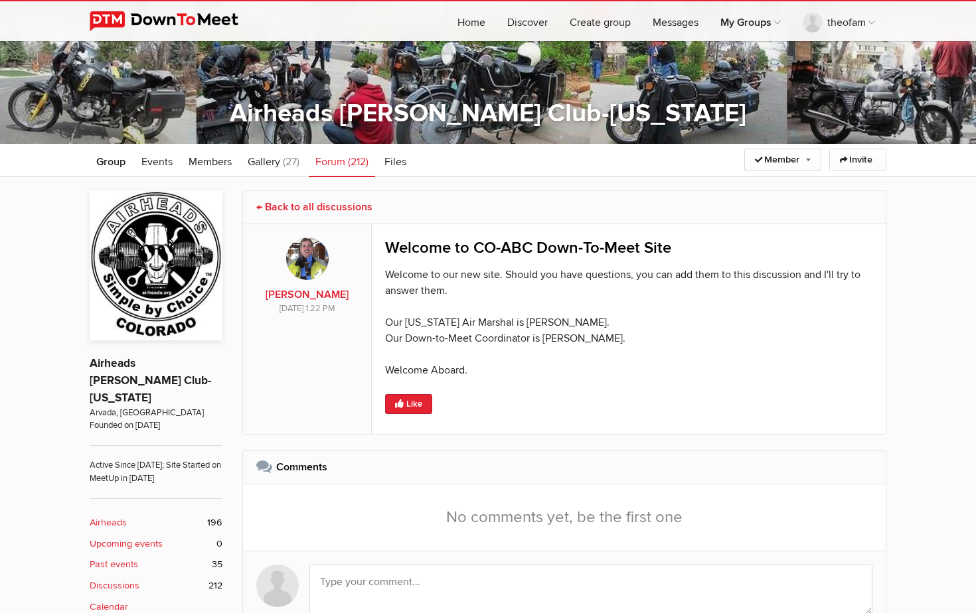
scroll to position [141, 0]
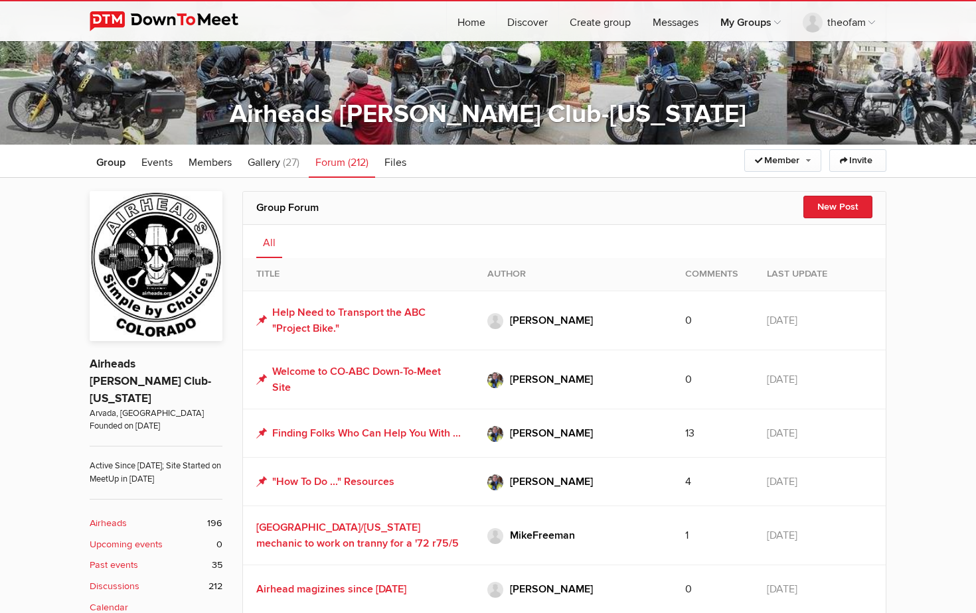
scroll to position [350, 0]
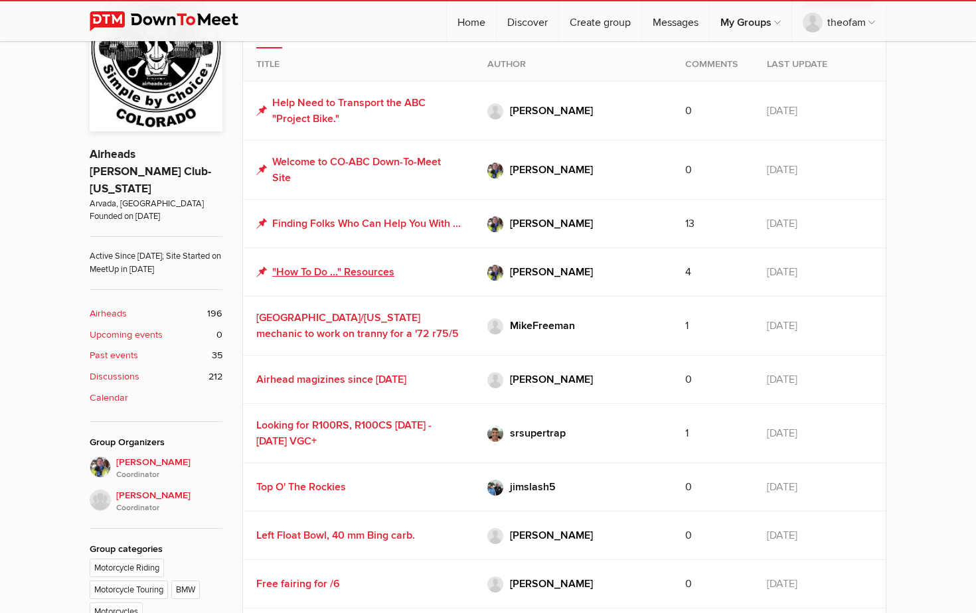
click at [344, 278] on link ""How To Do ..." Resources" at bounding box center [325, 272] width 138 height 16
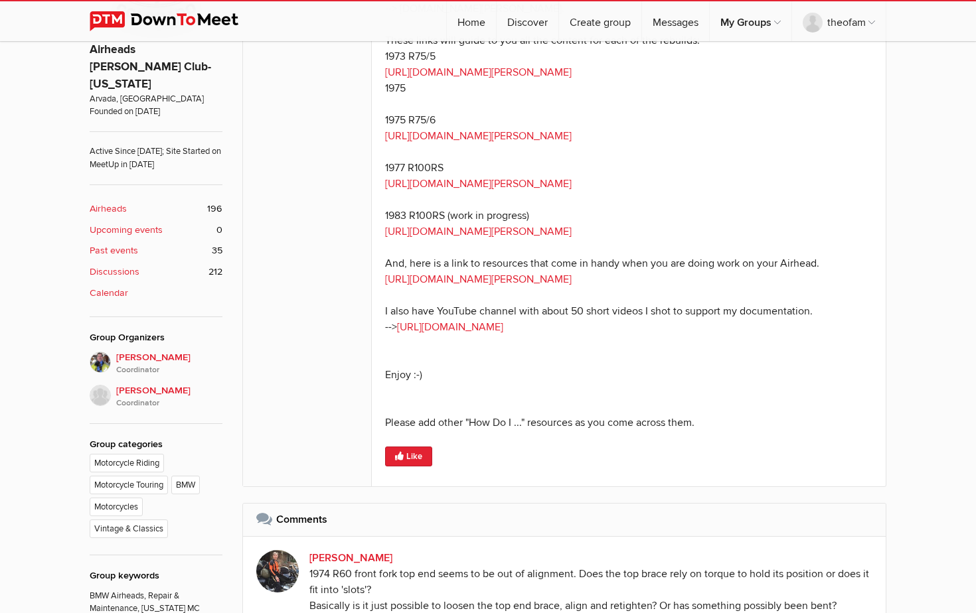
scroll to position [453, 0]
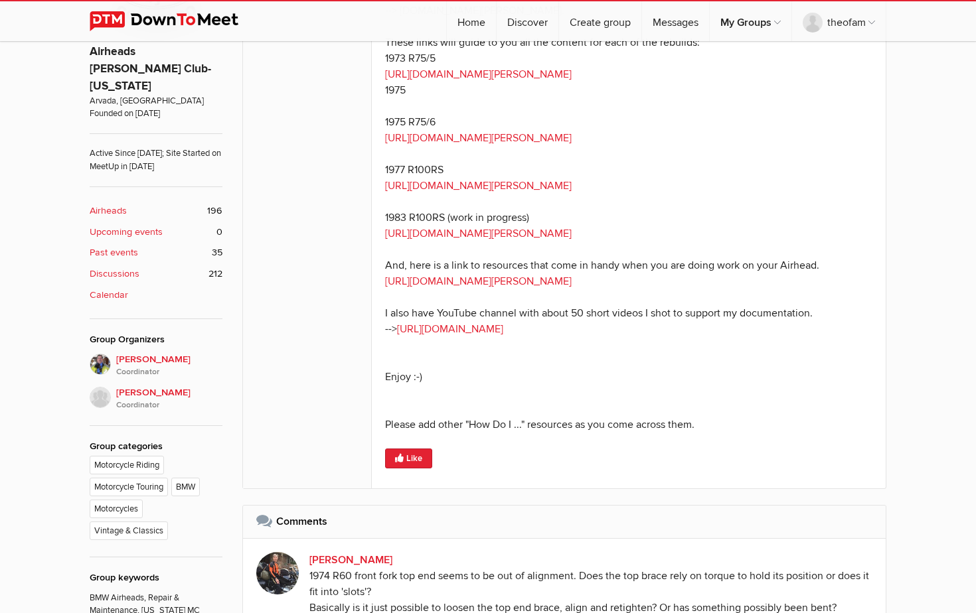
click at [435, 278] on link "[URL][DOMAIN_NAME][PERSON_NAME]" at bounding box center [478, 281] width 187 height 13
click at [503, 329] on link "[URL][DOMAIN_NAME]" at bounding box center [450, 329] width 106 height 13
click at [506, 233] on link "[URL][DOMAIN_NAME][PERSON_NAME]" at bounding box center [478, 233] width 187 height 13
